Goal: Task Accomplishment & Management: Complete application form

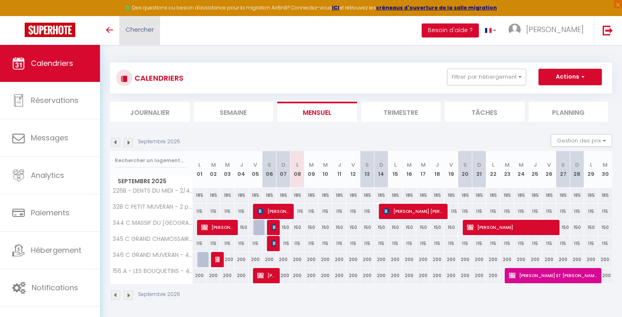
click at [144, 30] on span "Chercher" at bounding box center [139, 29] width 28 height 9
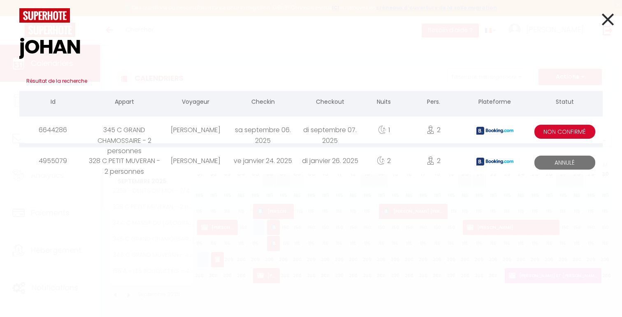
type input "jOHAN"
click at [247, 134] on div "sa septembre 06. 2025" at bounding box center [262, 129] width 67 height 27
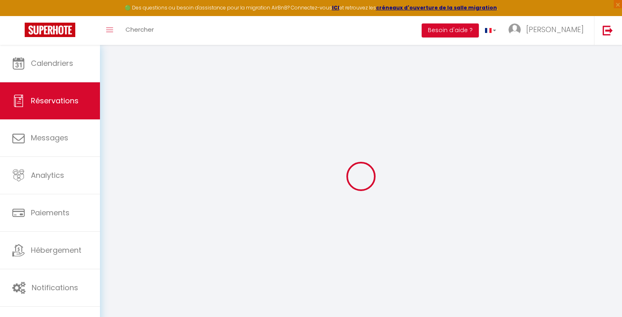
type input "[PERSON_NAME]"
type input "[EMAIL_ADDRESS][DOMAIN_NAME]"
type input "[PHONE_NUMBER]"
type input "1962"
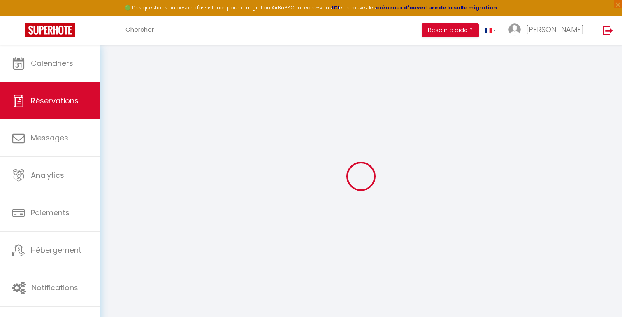
type input "rue des Pommiers 24A"
type input "[GEOGRAPHIC_DATA][PERSON_NAME]"
select select "CH"
type input "27.39"
type input "2.92"
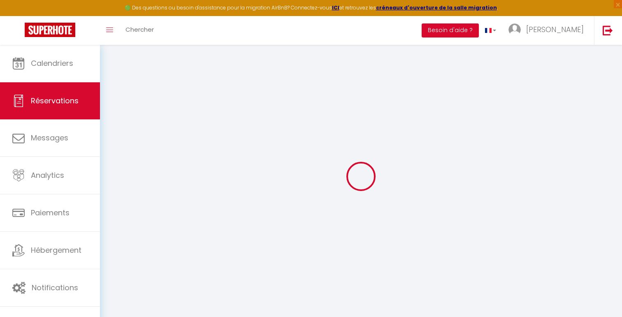
select select "56314"
select select "2"
select select
type input "2"
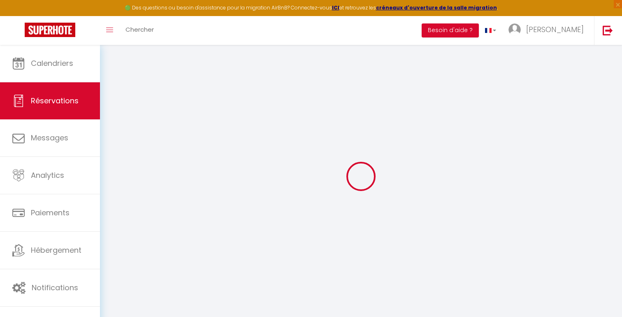
select select "10"
select select
type input "112.59"
checkbox input "false"
type input "182.59"
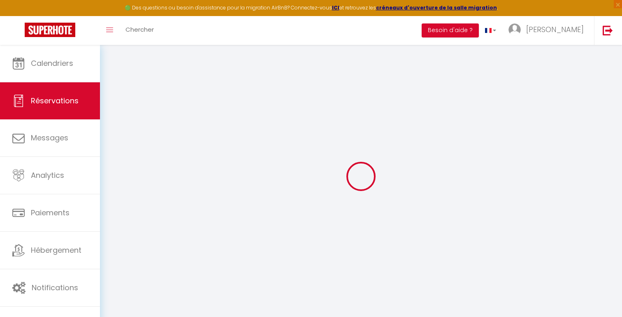
select select "2"
type input "0"
select select
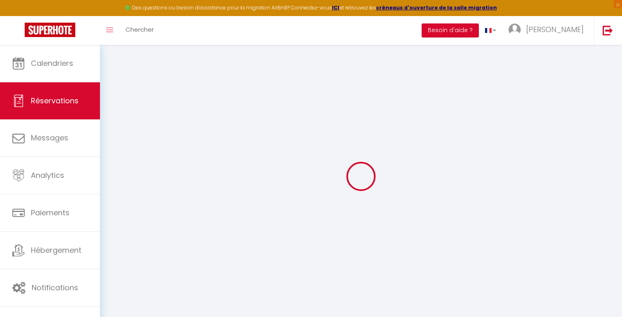
select select
select select "14"
checkbox input "false"
select select
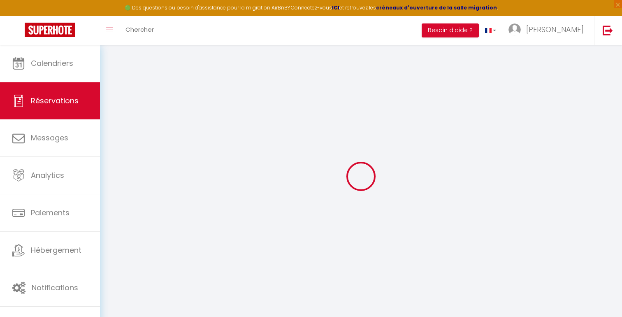
checkbox input "false"
select select
checkbox input "false"
type textarea "** THIS RESERVATION HAS BEEN PRE-PAID ** Reservation has a cancellation grace p…"
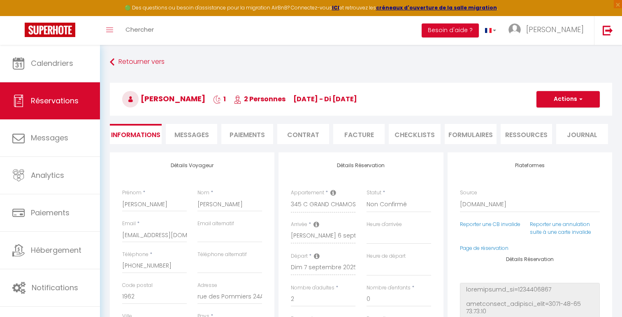
type input "70"
select select
checkbox input "false"
select select
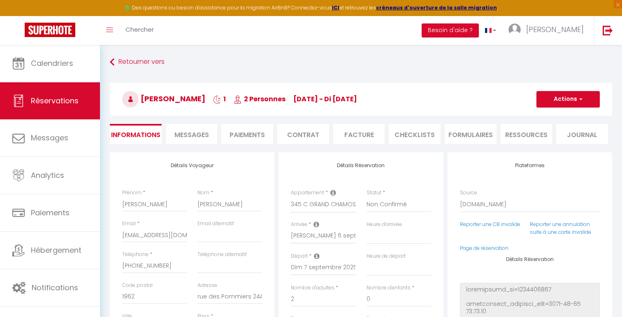
select select
click at [140, 29] on span "Chercher" at bounding box center [139, 29] width 28 height 9
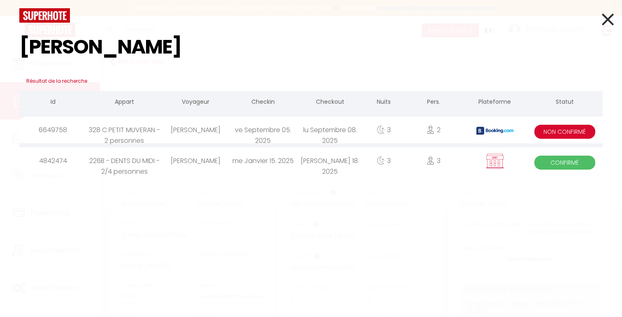
type input "[PERSON_NAME]"
click at [210, 132] on div "[PERSON_NAME]" at bounding box center [195, 129] width 67 height 27
select select
checkbox input "false"
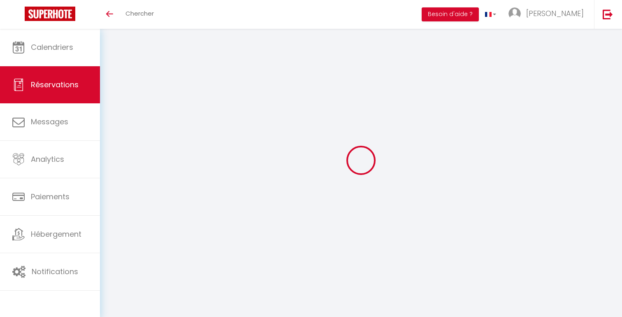
select select
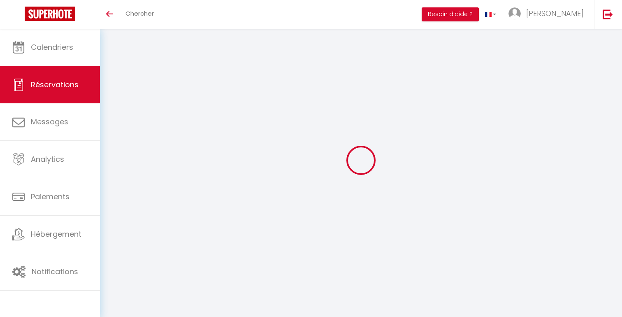
select select
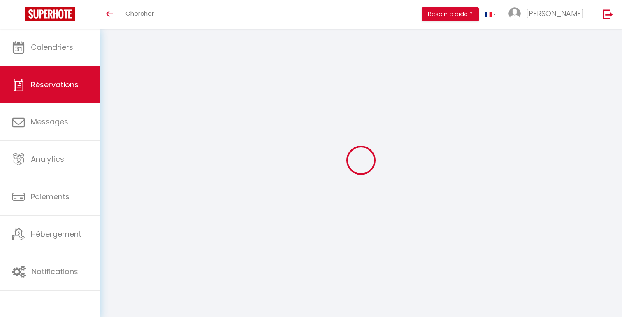
select select
checkbox input "false"
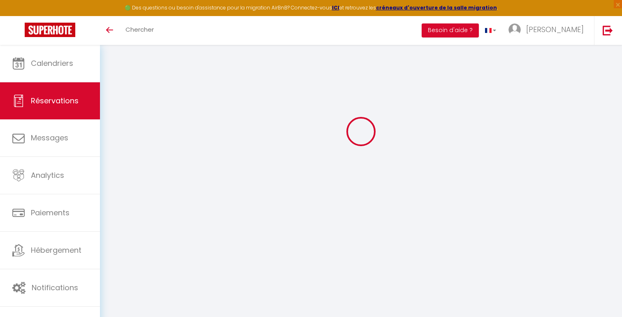
type input "Sandra"
type input "Weigel"
type input "sweige.668825@guest.booking.com"
type input "+491755008373"
type input "50127"
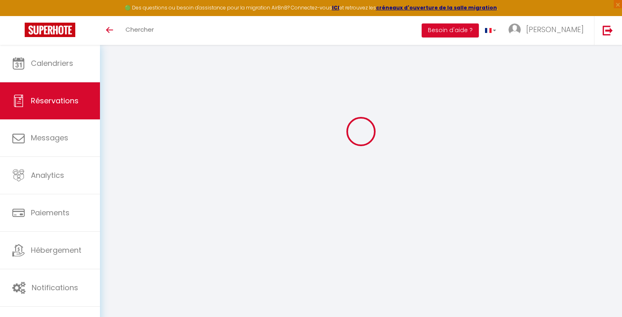
type input "Domackerstr. 34"
type input "Bergheim"
select select "DE"
type input "66.8"
type input "7.12"
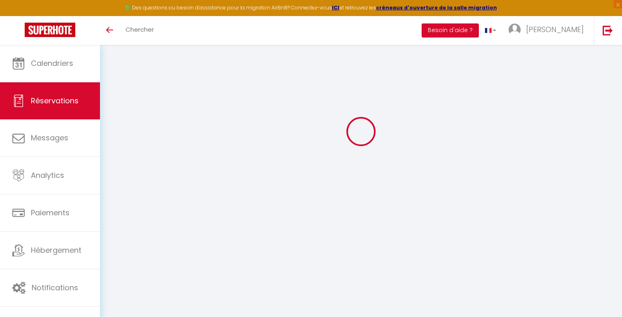
select select "56313"
select select "2"
select select
type input "2"
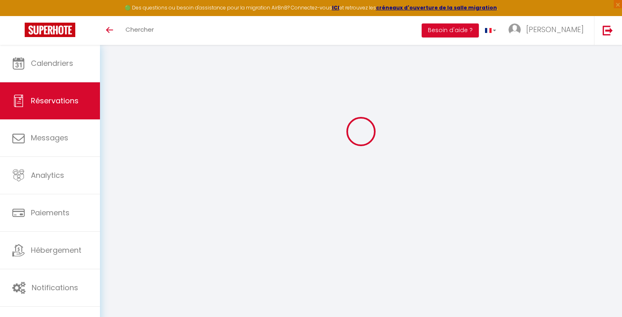
select select "10"
select select "15"
type input "375.3"
checkbox input "false"
type input "145.3"
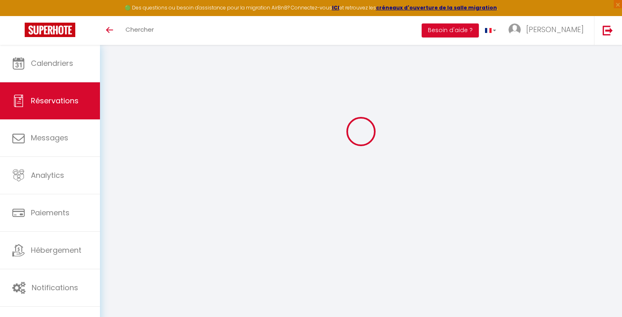
select select "2"
type input "0"
select select
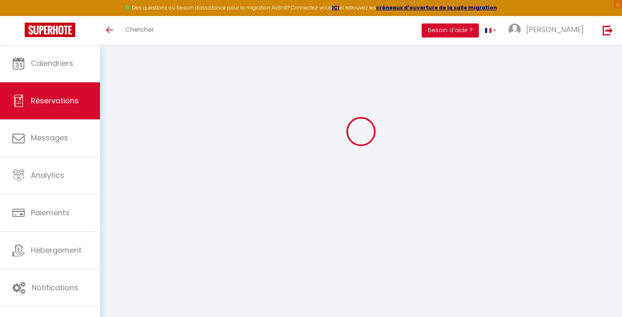
select select
checkbox input "false"
select select
checkbox input "false"
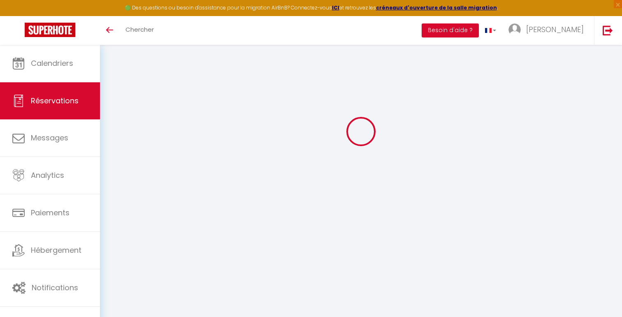
select select
checkbox input "false"
type textarea "** THIS RESERVATION HAS BEEN PRE-PAID ** Hallo, wir haben einen kleinen Hund da…"
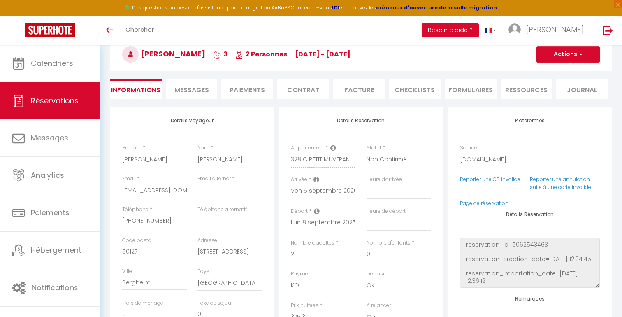
type input "70"
select select
checkbox input "false"
select select
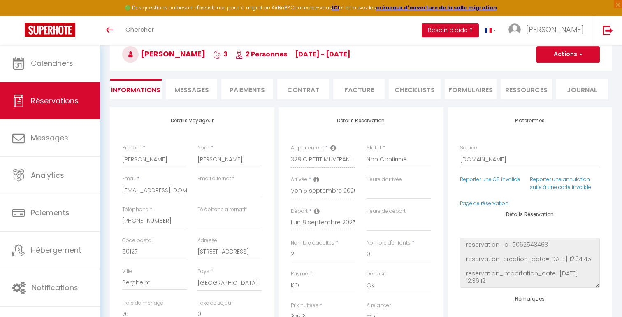
select select
